Goal: Obtain resource: Download file/media

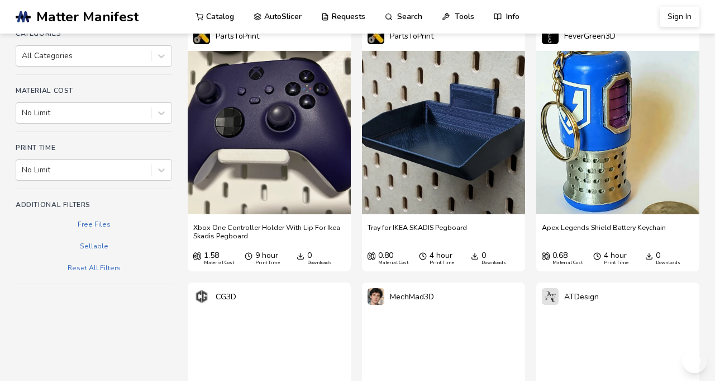
scroll to position [166, 0]
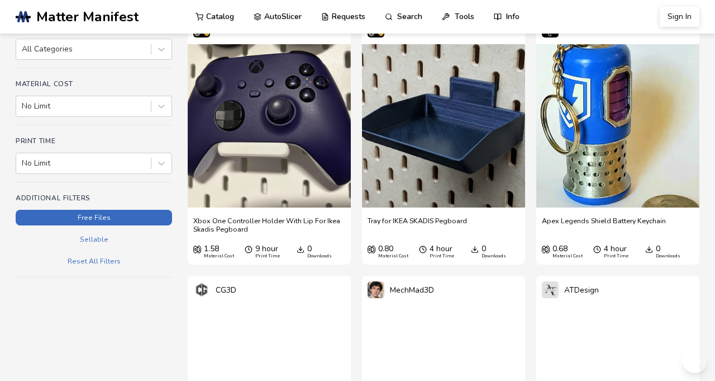
click at [141, 225] on button "Free Files" at bounding box center [94, 218] width 157 height 16
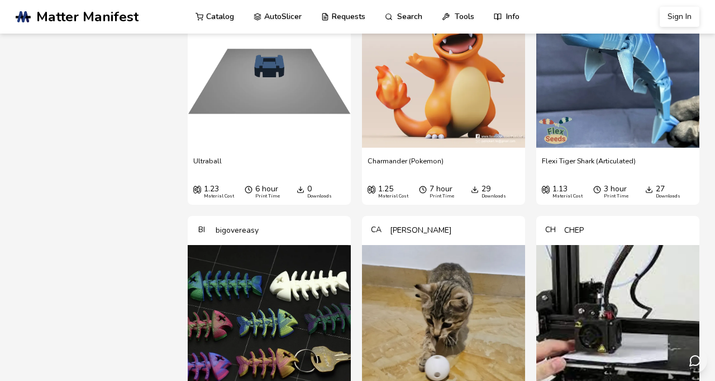
scroll to position [473, 0]
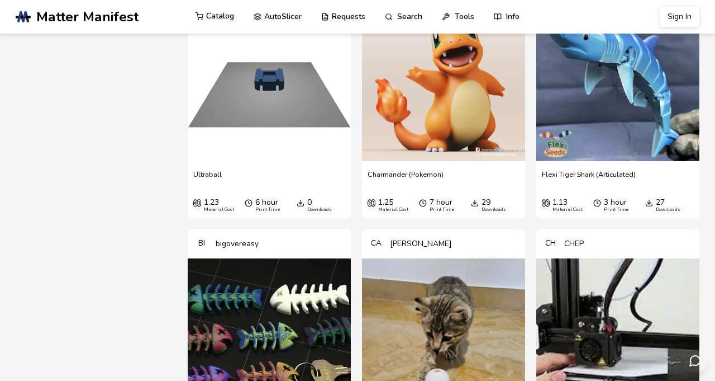
click at [231, 20] on link "Catalog" at bounding box center [215, 16] width 39 height 34
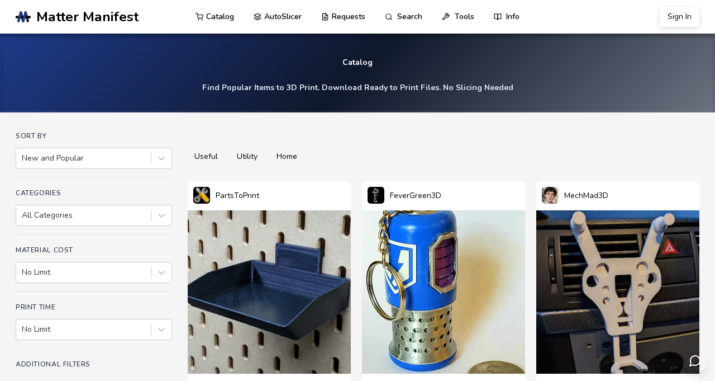
click at [264, 164] on button "utility" at bounding box center [247, 157] width 34 height 16
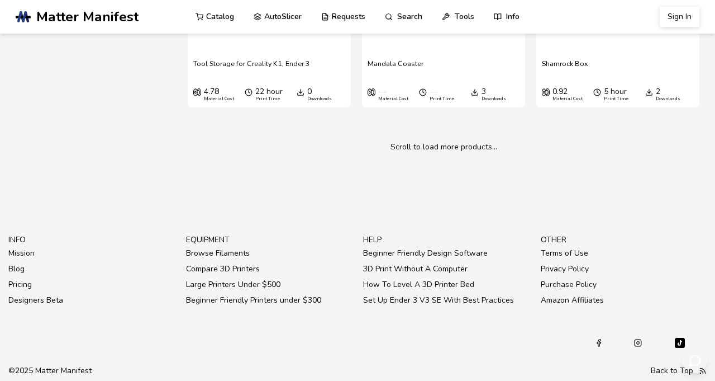
scroll to position [8698, 0]
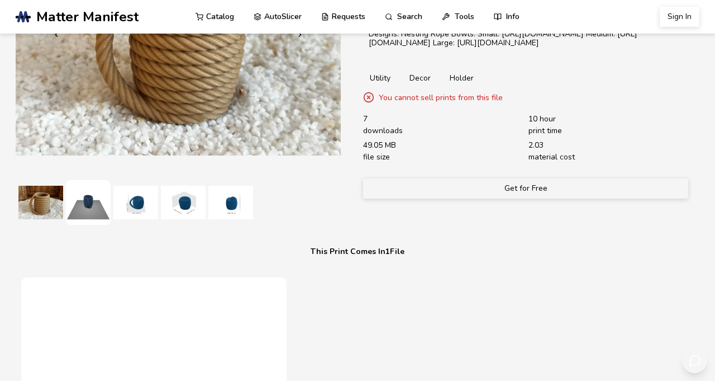
scroll to position [152, 0]
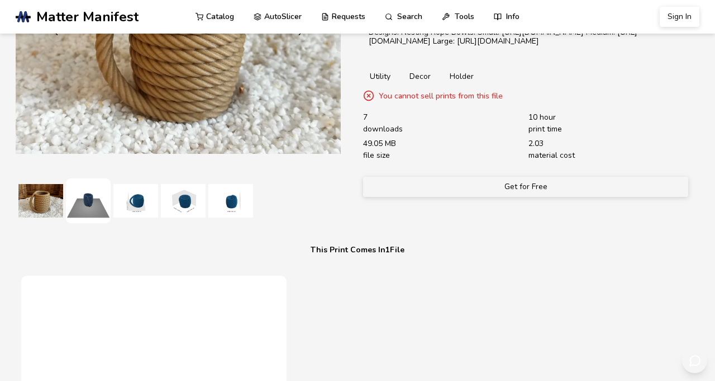
click at [591, 197] on button "Get for Free" at bounding box center [525, 187] width 325 height 20
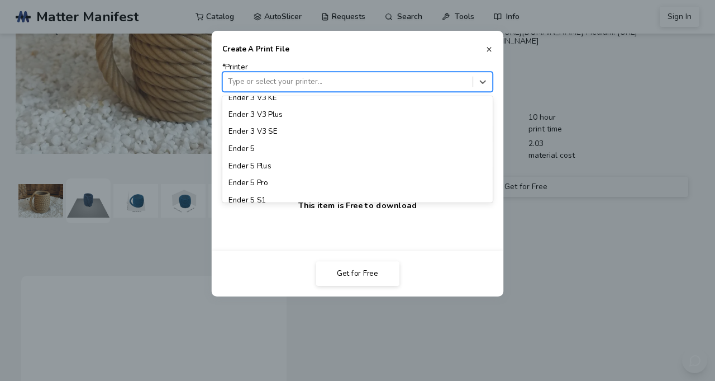
scroll to position [831, 0]
click at [293, 58] on div "Ender 3 V2" at bounding box center [357, 49] width 271 height 17
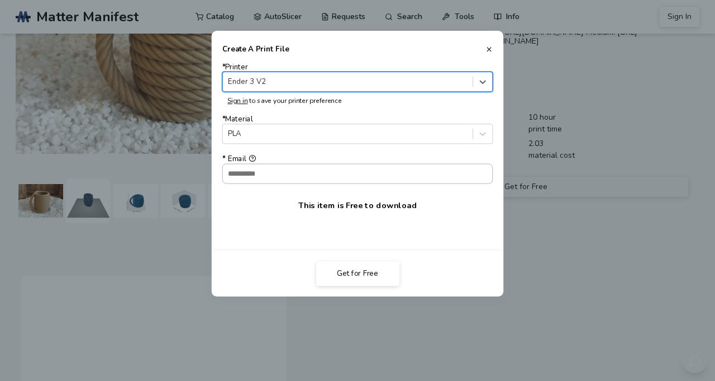
click at [470, 183] on input "* Email" at bounding box center [358, 173] width 270 height 19
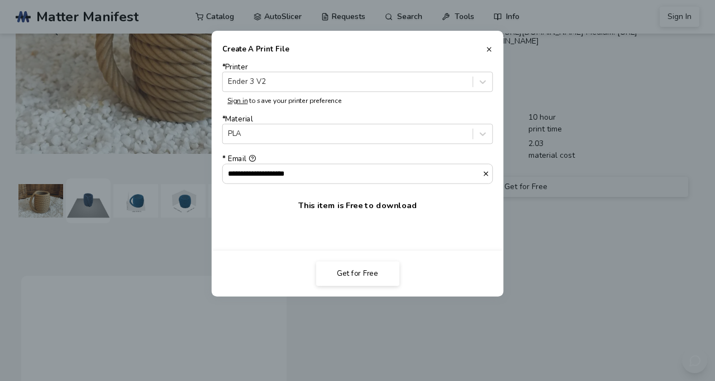
type input "**********"
click at [377, 286] on button "Get for Free" at bounding box center [357, 273] width 83 height 25
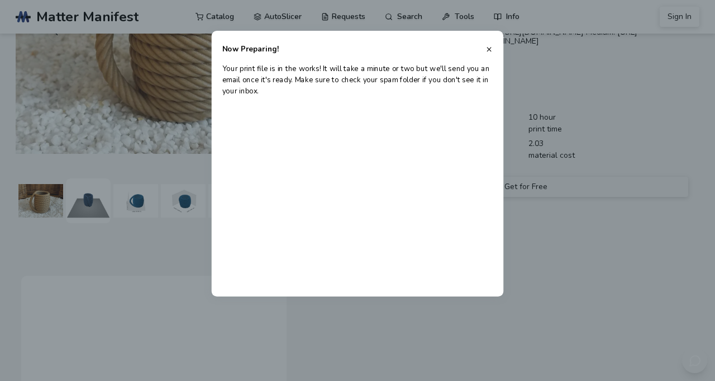
click at [493, 53] on icon at bounding box center [489, 49] width 7 height 7
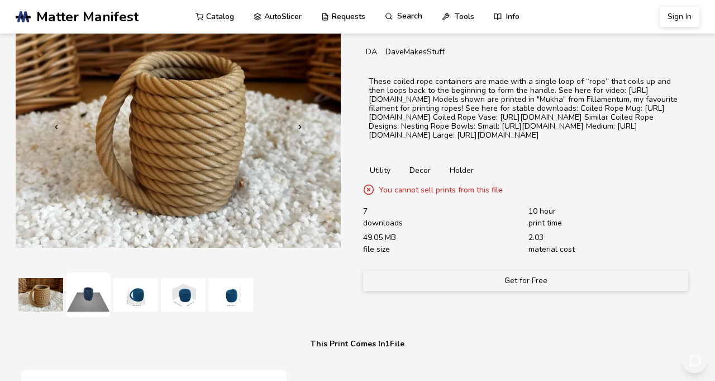
scroll to position [58, 0]
click at [423, 17] on link "Search" at bounding box center [404, 16] width 38 height 34
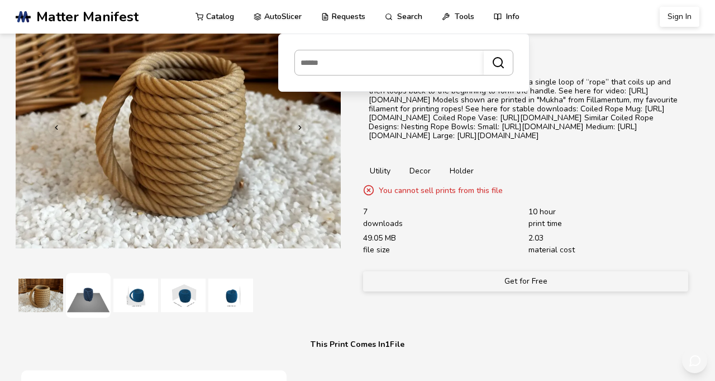
click at [440, 61] on input at bounding box center [386, 63] width 183 height 20
type input "**********"
click at [484, 50] on button "**********" at bounding box center [498, 62] width 29 height 25
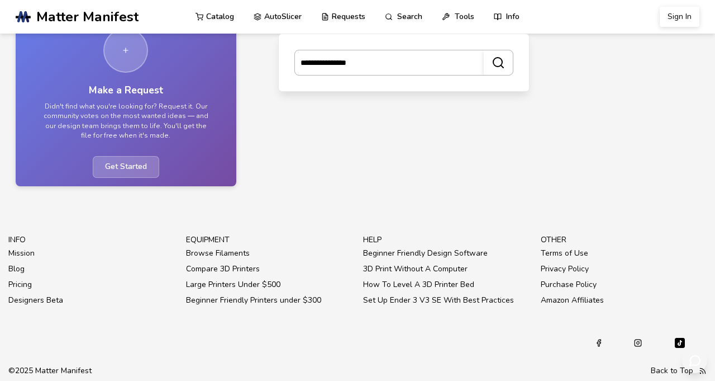
scroll to position [197, 0]
click at [505, 62] on icon "submit" at bounding box center [498, 62] width 13 height 13
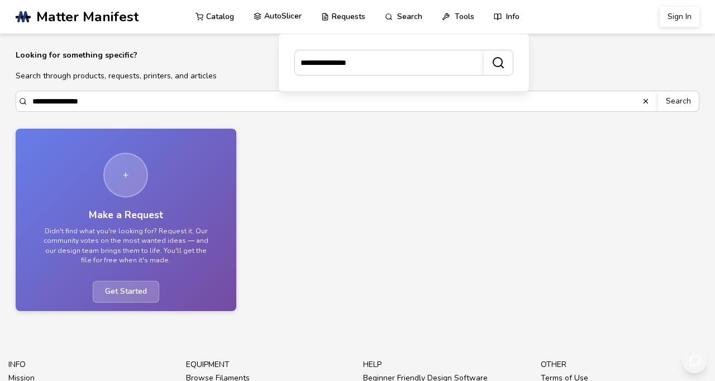
click at [302, 18] on link "AutoSlicer" at bounding box center [278, 16] width 48 height 34
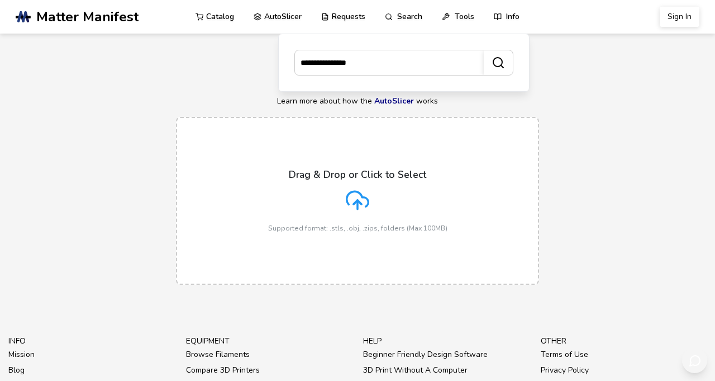
click at [358, 209] on line at bounding box center [358, 204] width 0 height 9
click at [0, 0] on input "Drag & Drop or Click to Select Supported format: .stls, .obj, .zips, folders (M…" at bounding box center [0, 0] width 0 height 0
click at [352, 232] on p "Supported format: .stls, .obj, .zips, folders (Max 100MB)" at bounding box center [357, 228] width 179 height 8
click at [0, 0] on input "Drag & Drop or Click to Select Supported format: .stls, .obj, .zips, folders (M…" at bounding box center [0, 0] width 0 height 0
click at [499, 18] on div "No STL Files Please upload at least one STL file to use the autoslicer." at bounding box center [591, 32] width 188 height 30
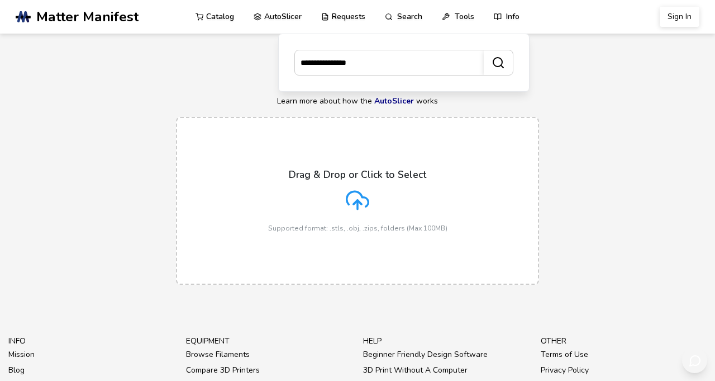
click at [0, 198] on html "**********" at bounding box center [357, 190] width 715 height 381
click at [493, 19] on div at bounding box center [487, 22] width 16 height 10
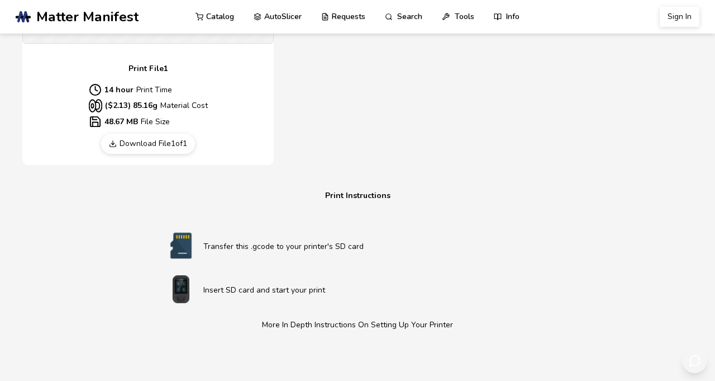
scroll to position [519, 0]
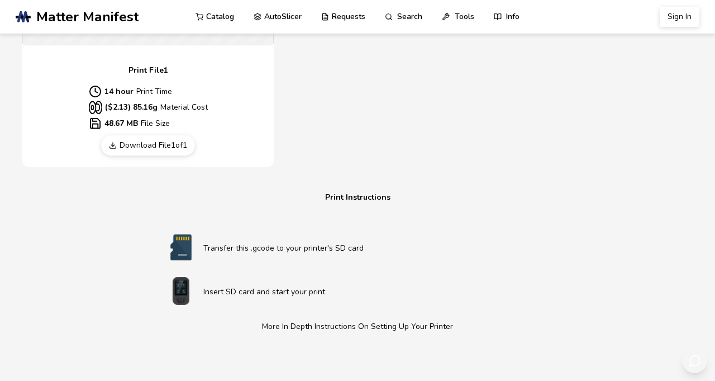
click at [180, 155] on link "Download File 1 of 1" at bounding box center [148, 145] width 94 height 20
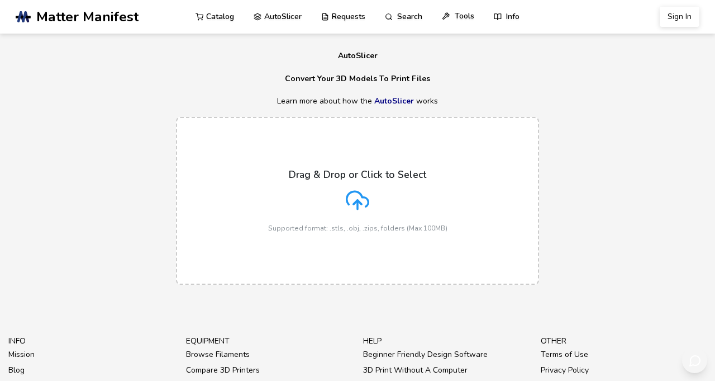
click at [475, 15] on link "Tools" at bounding box center [458, 16] width 32 height 34
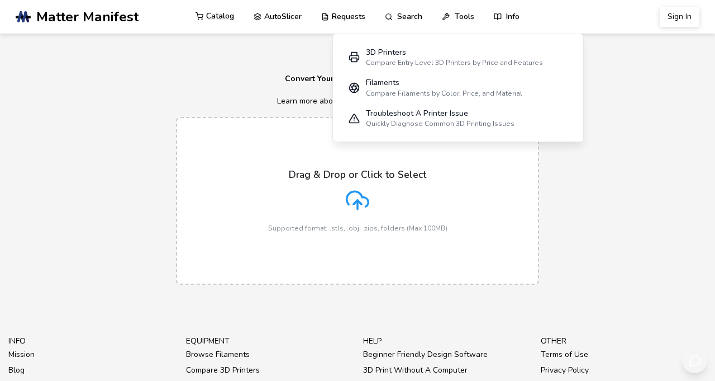
click at [233, 16] on link "Catalog" at bounding box center [215, 16] width 39 height 34
